Goal: Task Accomplishment & Management: Manage account settings

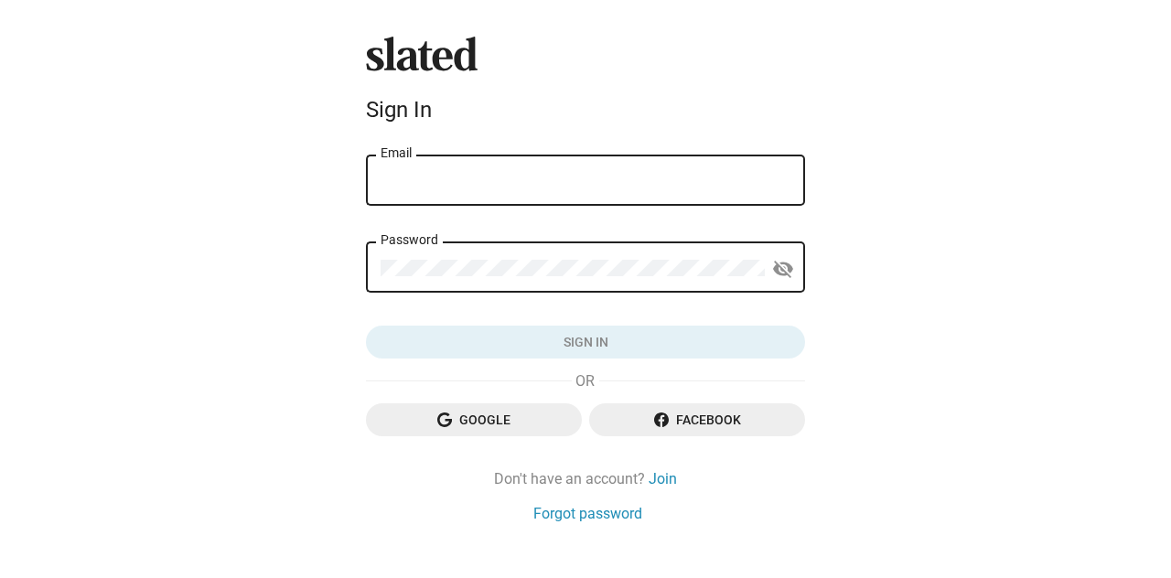
click at [459, 188] on input "Email" at bounding box center [585, 181] width 410 height 16
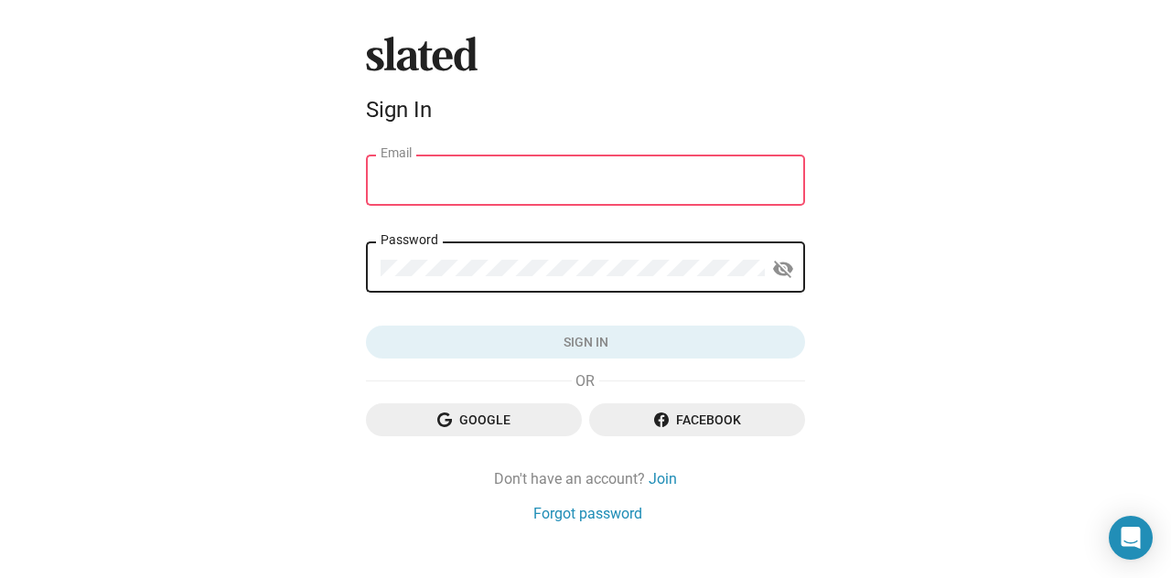
click at [433, 185] on input "Email" at bounding box center [585, 181] width 410 height 16
type input "[EMAIL_ADDRESS][DOMAIN_NAME]"
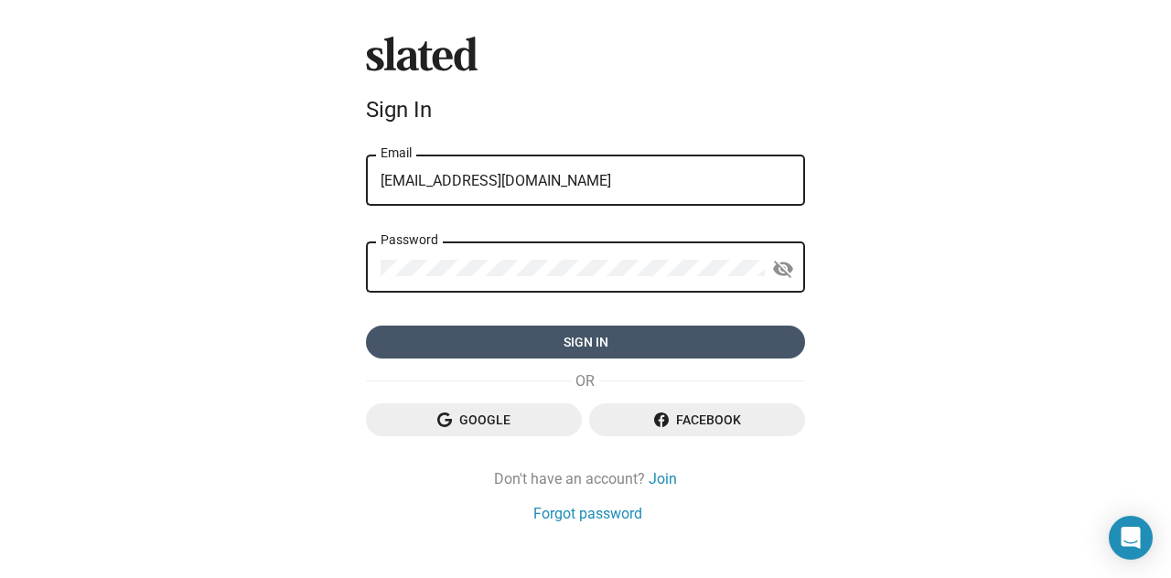
click at [532, 340] on span "Sign in" at bounding box center [585, 342] width 410 height 33
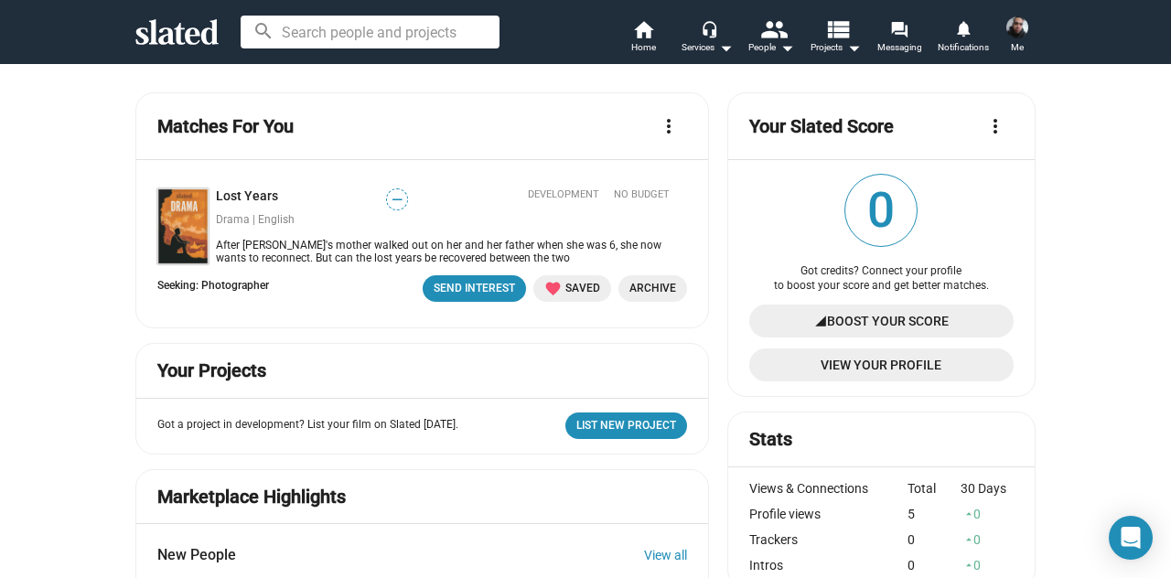
click at [1010, 19] on img at bounding box center [1017, 27] width 22 height 22
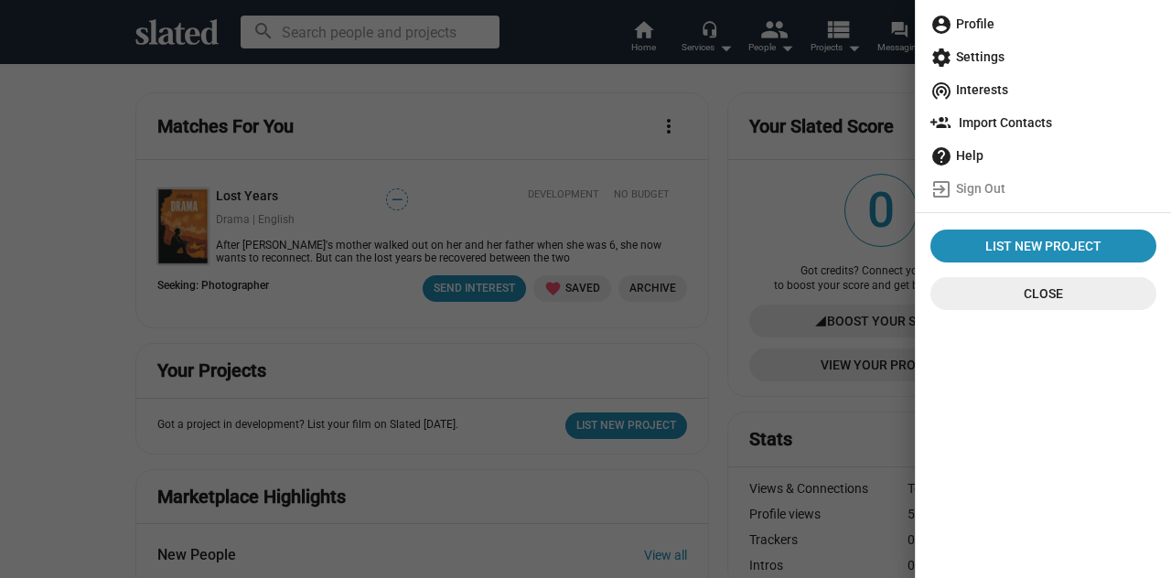
click at [990, 26] on span "account_circle Profile" at bounding box center [1043, 23] width 226 height 33
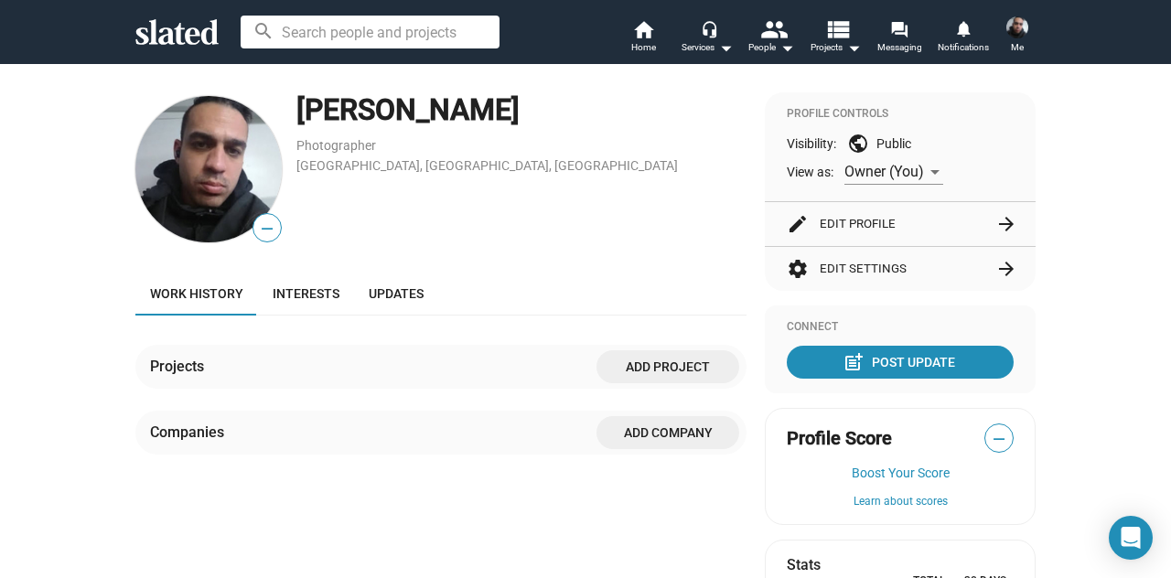
click at [258, 224] on span "—" at bounding box center [266, 229] width 27 height 24
click at [904, 213] on button "edit Edit Profile arrow_forward" at bounding box center [900, 224] width 227 height 44
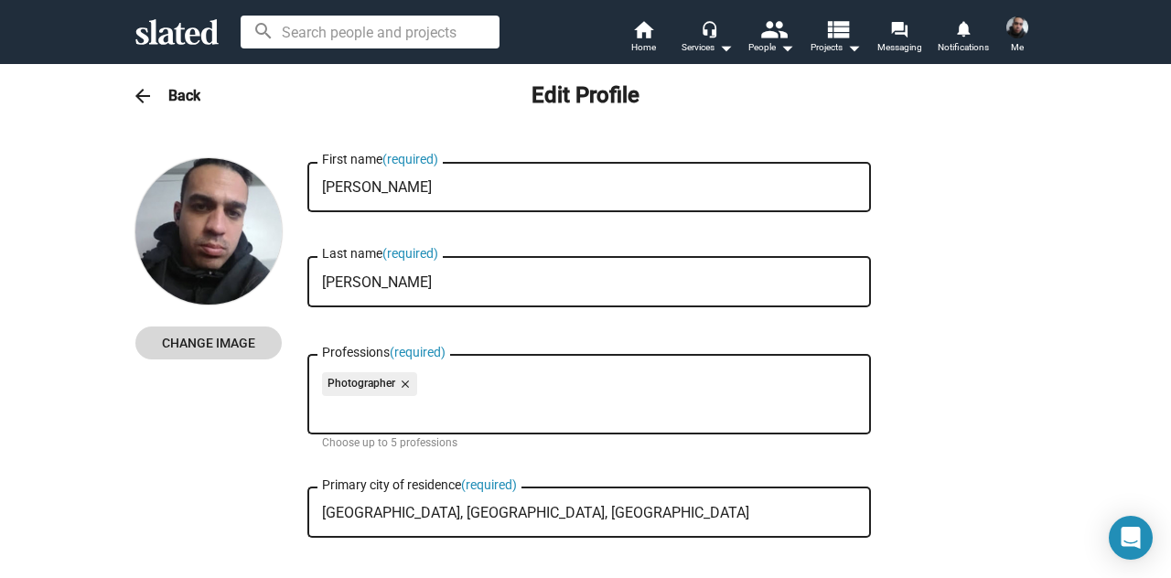
click at [214, 346] on span "Change Image" at bounding box center [208, 343] width 117 height 33
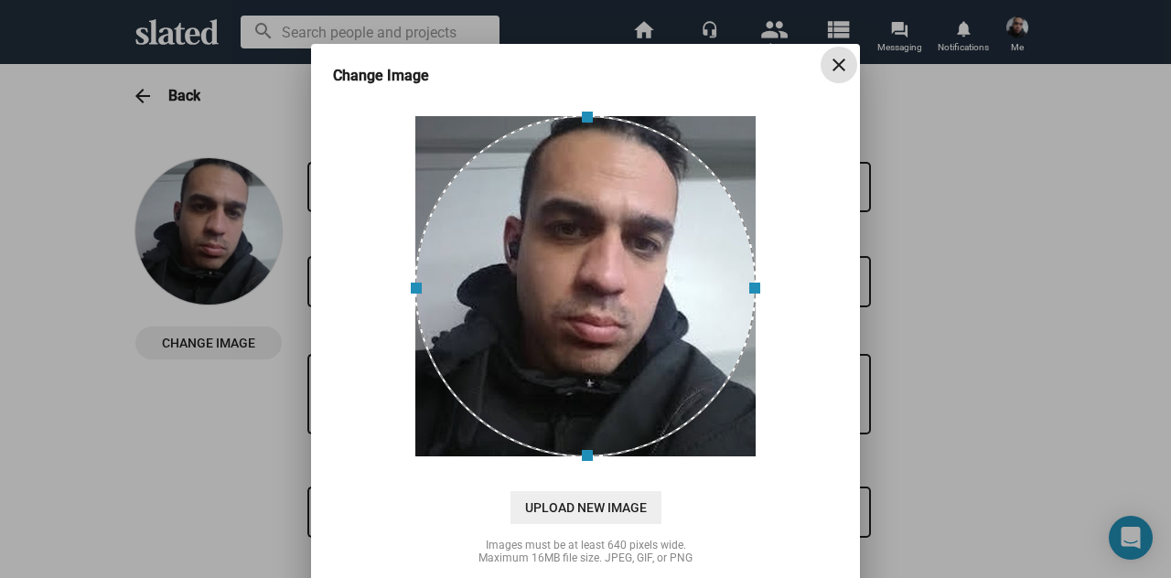
scroll to position [75, 0]
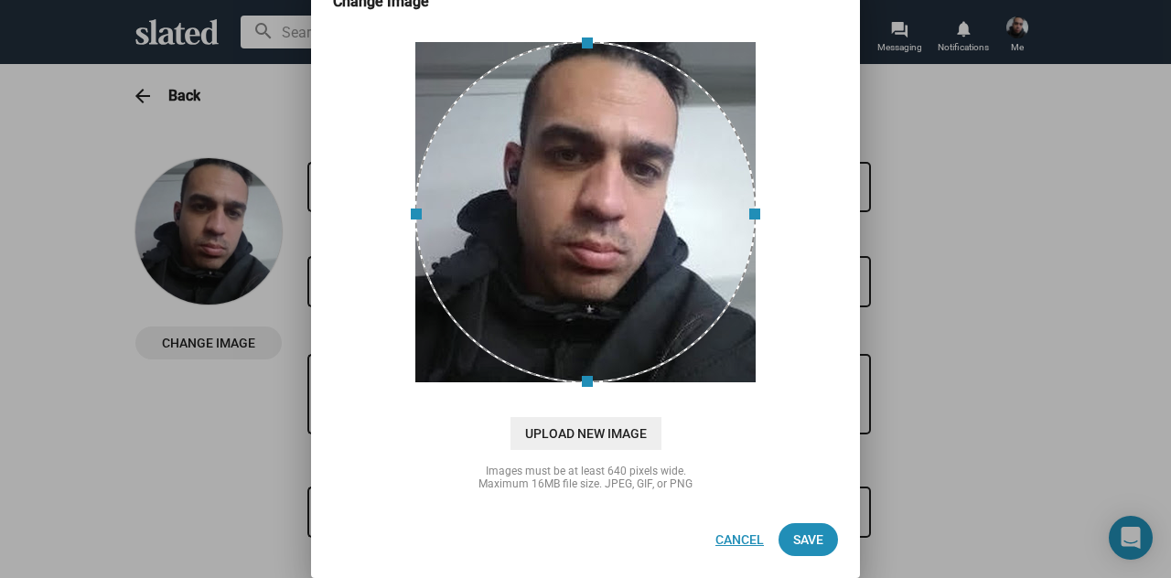
click at [735, 539] on span "Cancel" at bounding box center [739, 539] width 48 height 33
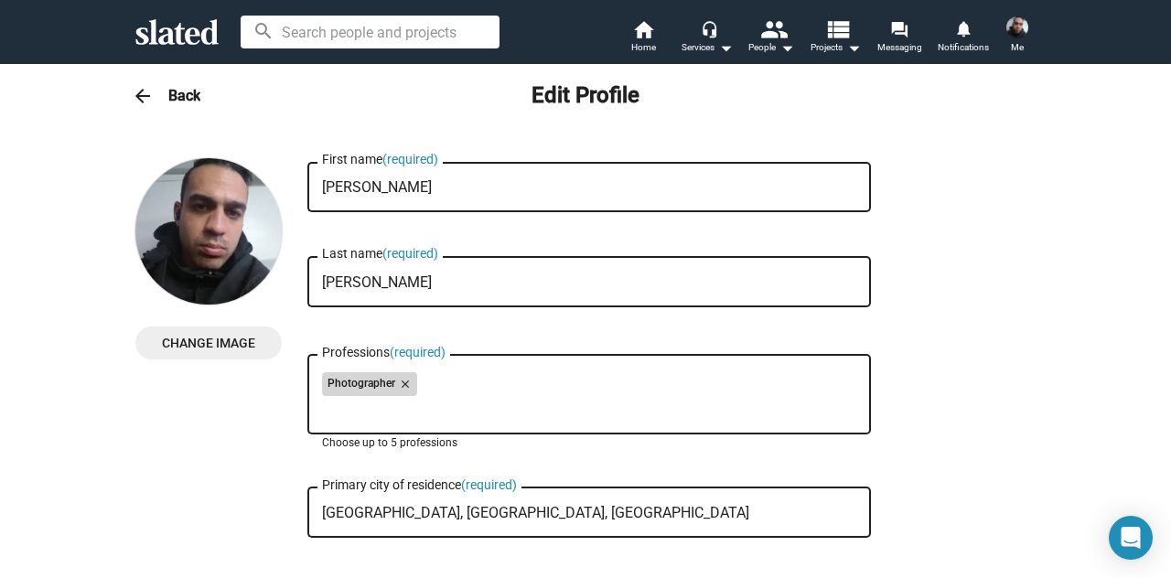
click at [401, 391] on mat-icon "close" at bounding box center [403, 384] width 16 height 16
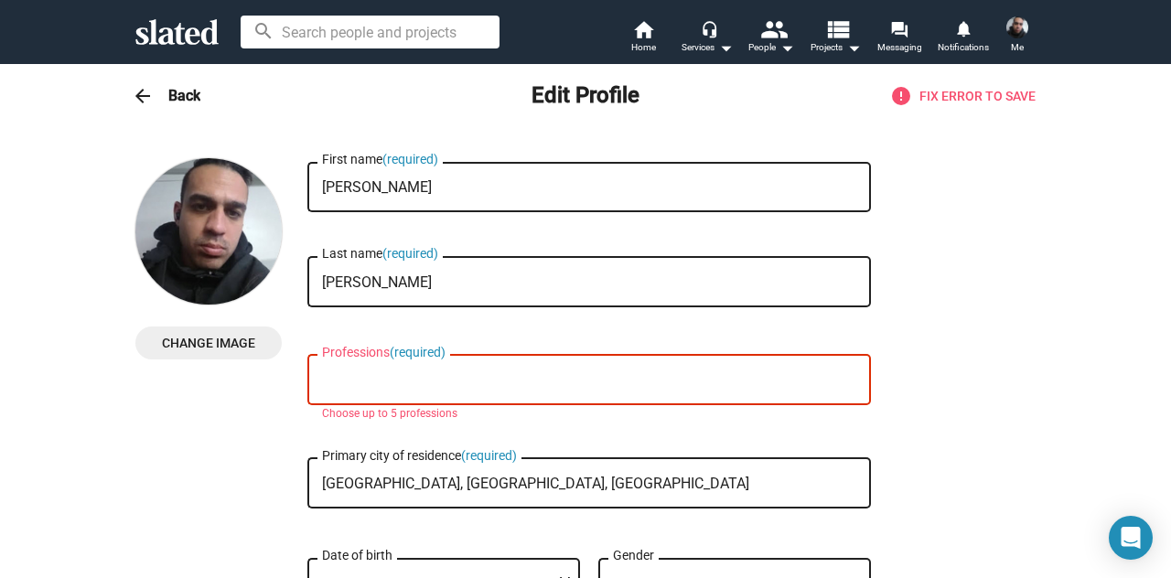
click at [1011, 30] on img at bounding box center [1017, 27] width 22 height 22
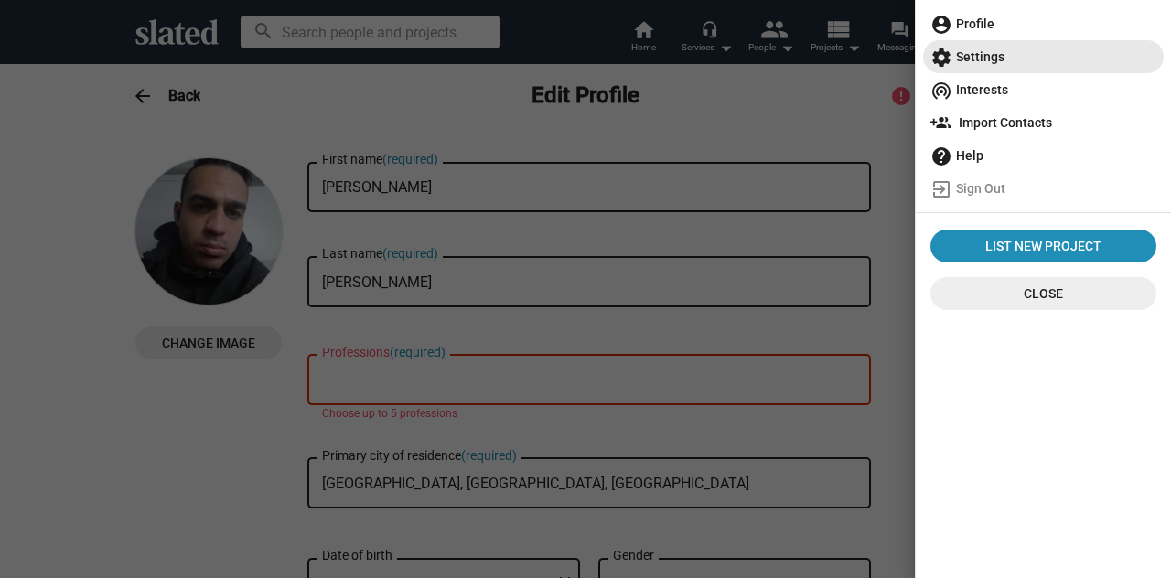
click at [989, 56] on span "settings Settings" at bounding box center [1043, 56] width 226 height 33
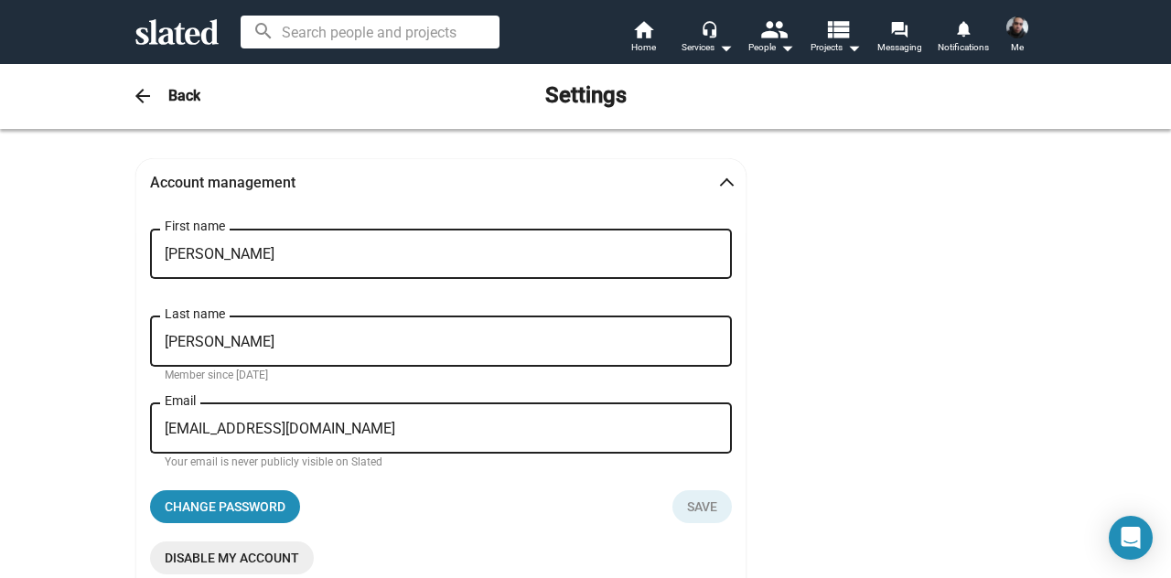
scroll to position [210, 0]
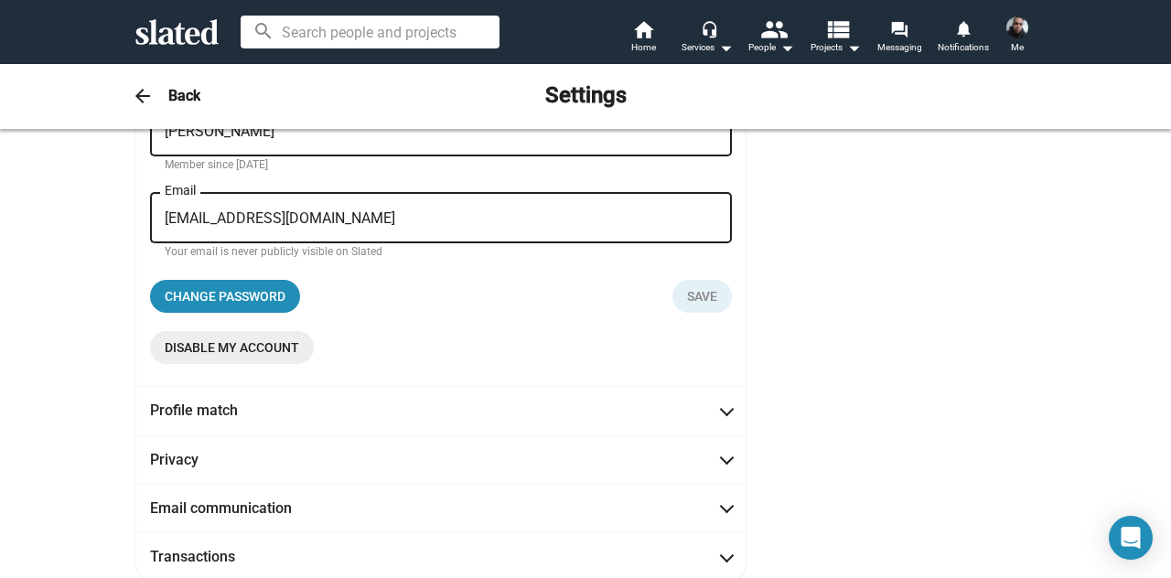
click at [1155, 171] on div "Account management [PERSON_NAME] First name [PERSON_NAME] Last name Member sinc…" at bounding box center [585, 272] width 1171 height 706
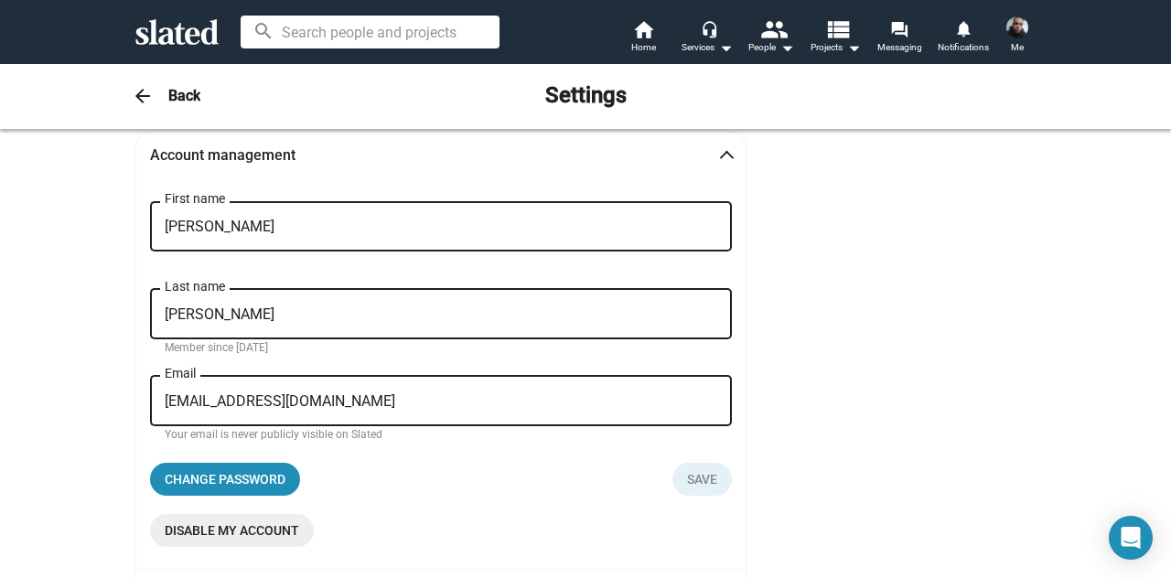
scroll to position [0, 0]
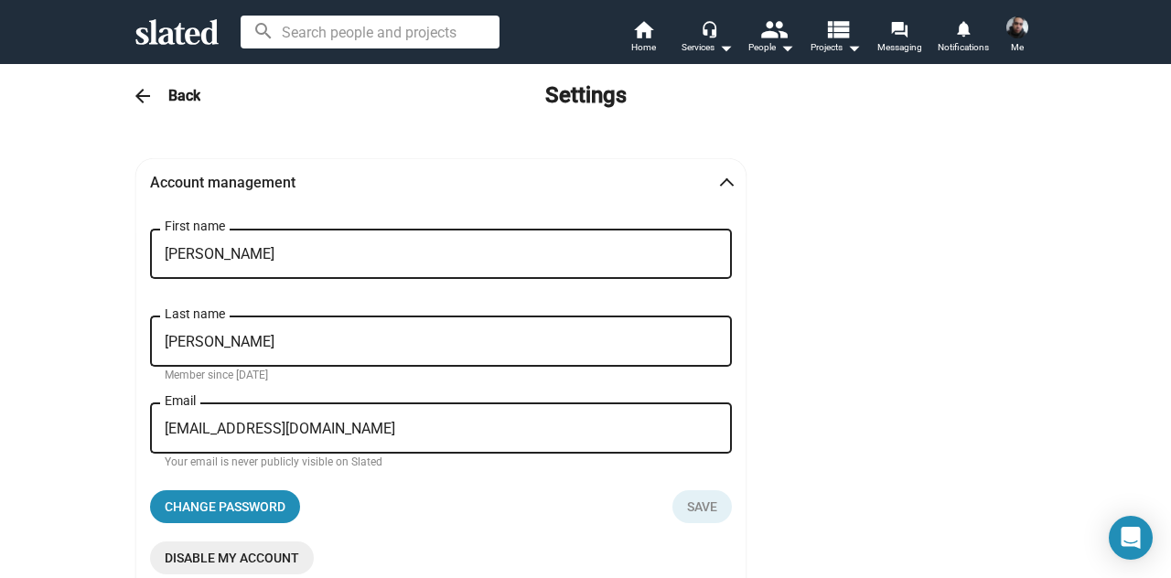
click at [124, 114] on div "arrow_back Back Settings" at bounding box center [585, 96] width 1171 height 66
click at [134, 100] on mat-icon "arrow_back" at bounding box center [143, 96] width 22 height 22
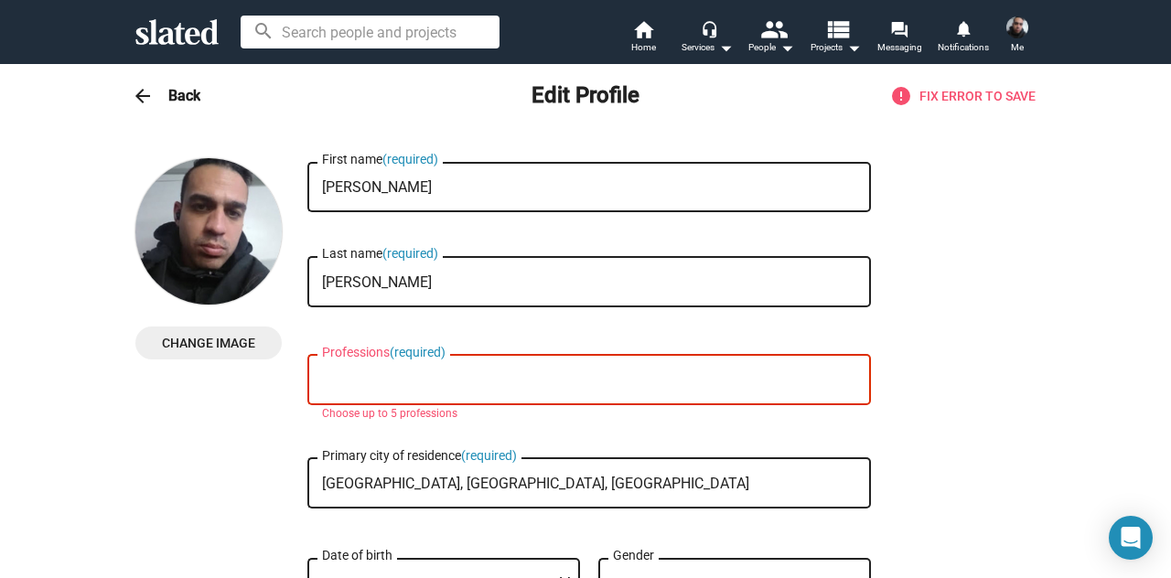
click at [194, 230] on img at bounding box center [208, 231] width 146 height 146
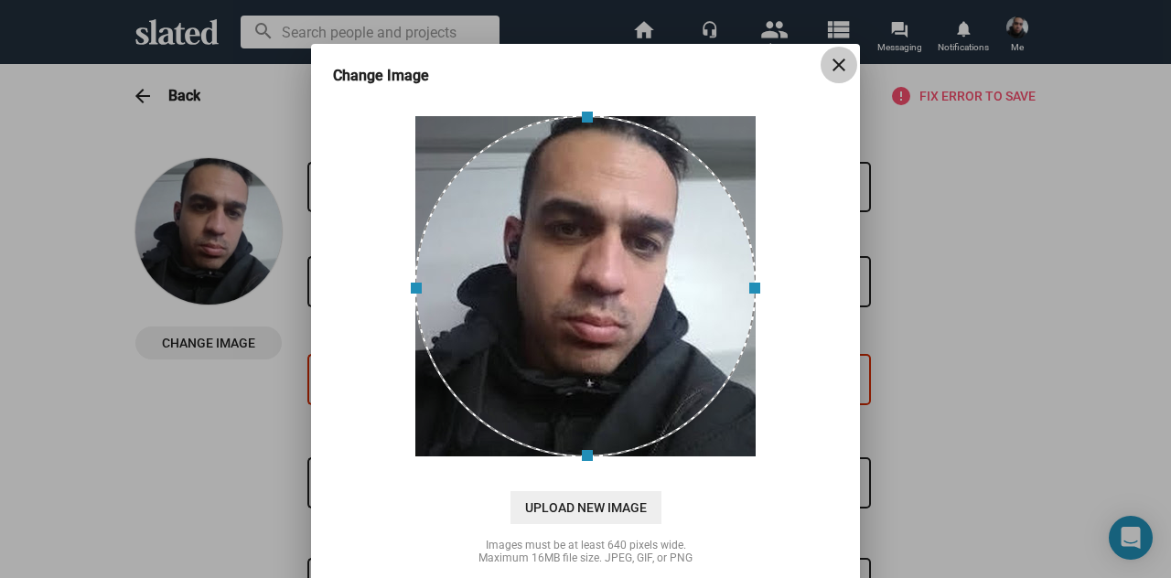
click at [834, 70] on mat-icon "close" at bounding box center [839, 65] width 22 height 22
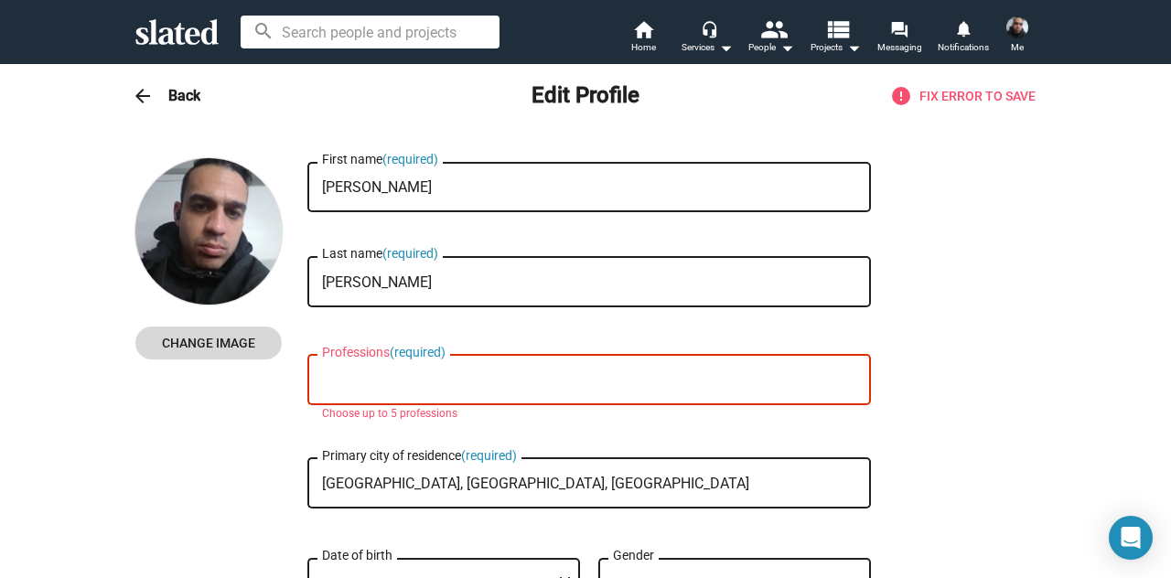
click at [216, 337] on span "Change Image" at bounding box center [208, 343] width 117 height 33
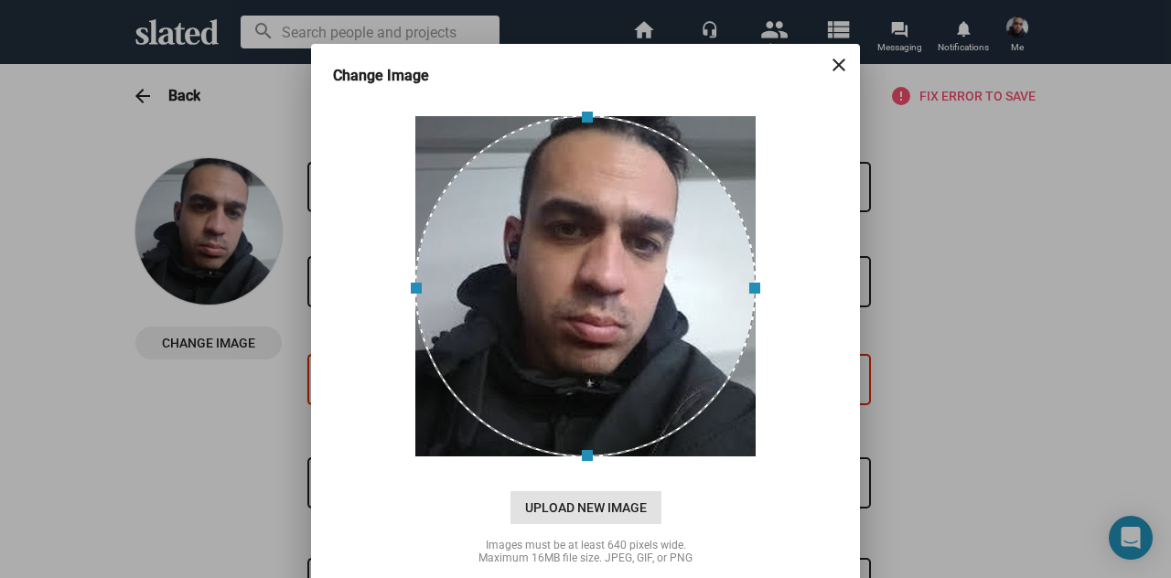
click at [596, 509] on span "Upload New Image" at bounding box center [585, 507] width 151 height 33
click at [596, 468] on input "cloud_upload Drag and drop or click to upload" at bounding box center [585, 286] width 503 height 364
click at [588, 516] on span "Upload New Image" at bounding box center [585, 507] width 151 height 33
click at [588, 468] on input "cloud_upload Drag and drop or click to upload" at bounding box center [585, 286] width 503 height 364
click at [831, 63] on mat-icon "close" at bounding box center [839, 65] width 22 height 22
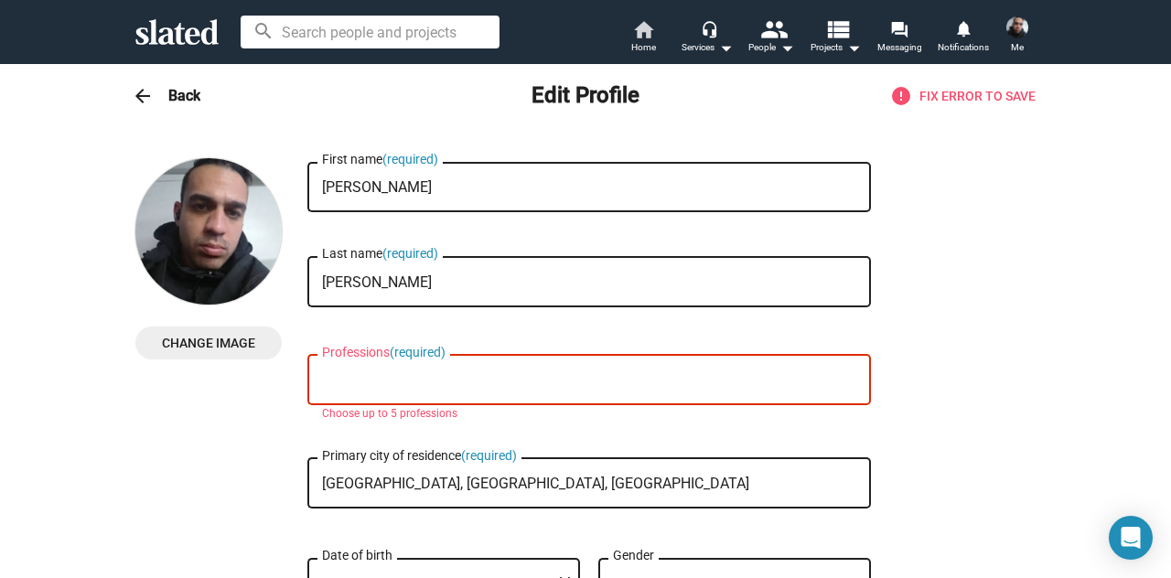
click at [647, 30] on mat-icon "home" at bounding box center [643, 29] width 22 height 22
